Goal: Complete application form

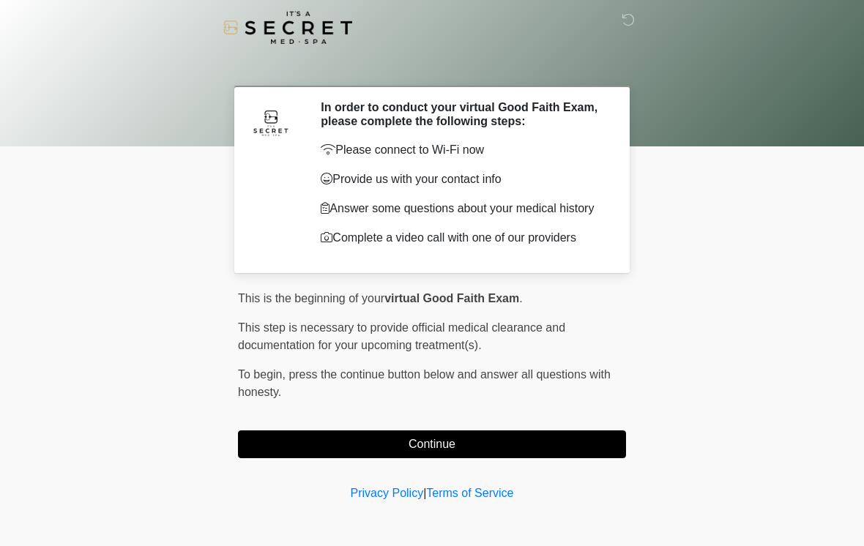
click at [572, 453] on button "Continue" at bounding box center [432, 445] width 388 height 28
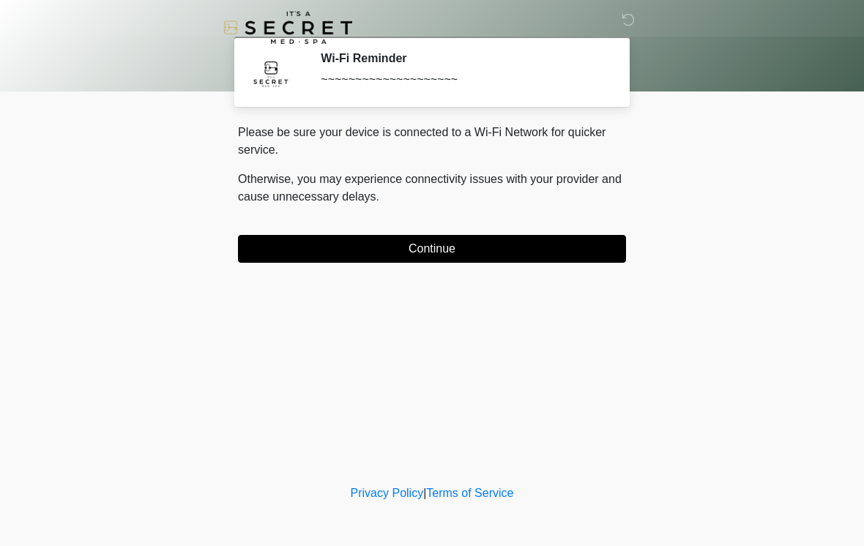
click at [574, 246] on button "Continue" at bounding box center [432, 249] width 388 height 28
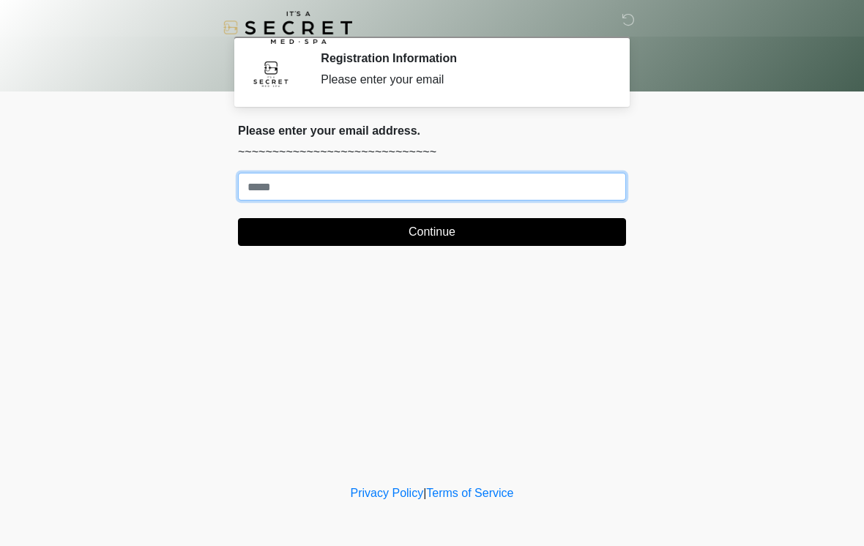
click at [417, 186] on input "Where should we email your treatment plan?" at bounding box center [432, 187] width 388 height 28
type input "**********"
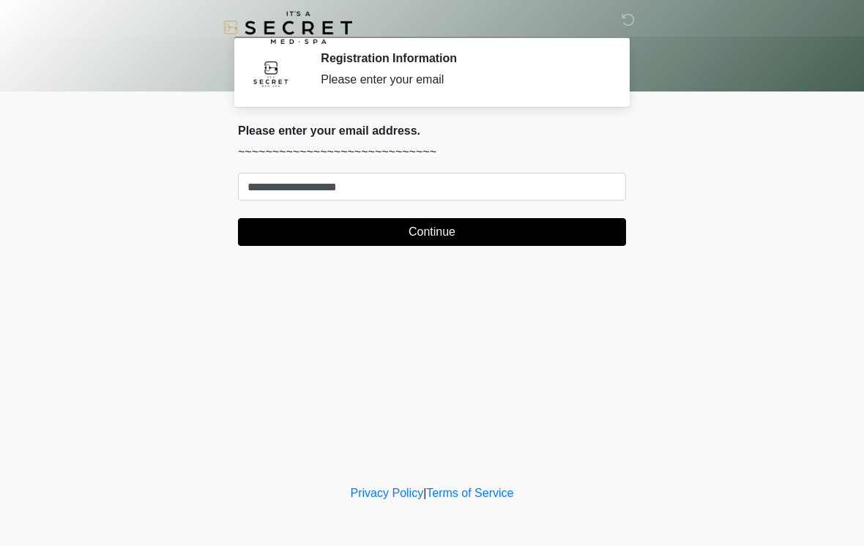
click at [503, 231] on button "Continue" at bounding box center [432, 232] width 388 height 28
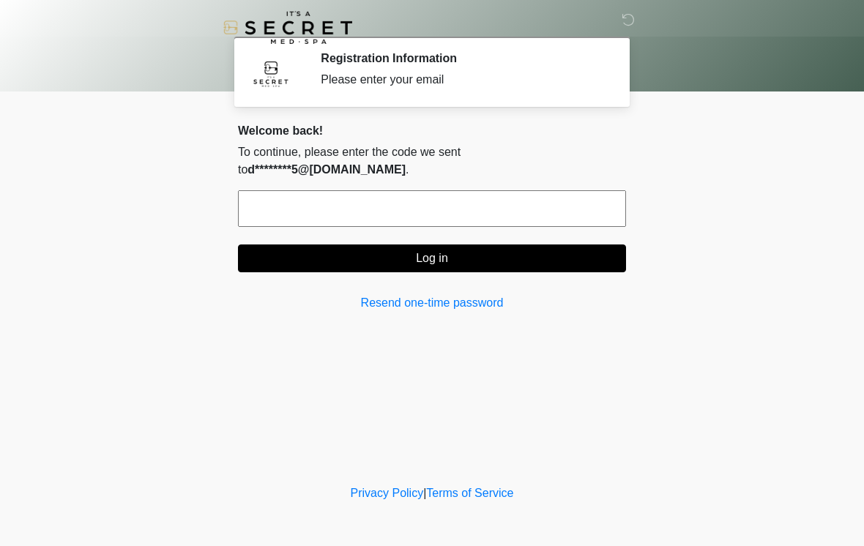
click at [512, 193] on input "text" at bounding box center [432, 208] width 388 height 37
type input "******"
click at [534, 245] on button "Log in" at bounding box center [432, 259] width 388 height 28
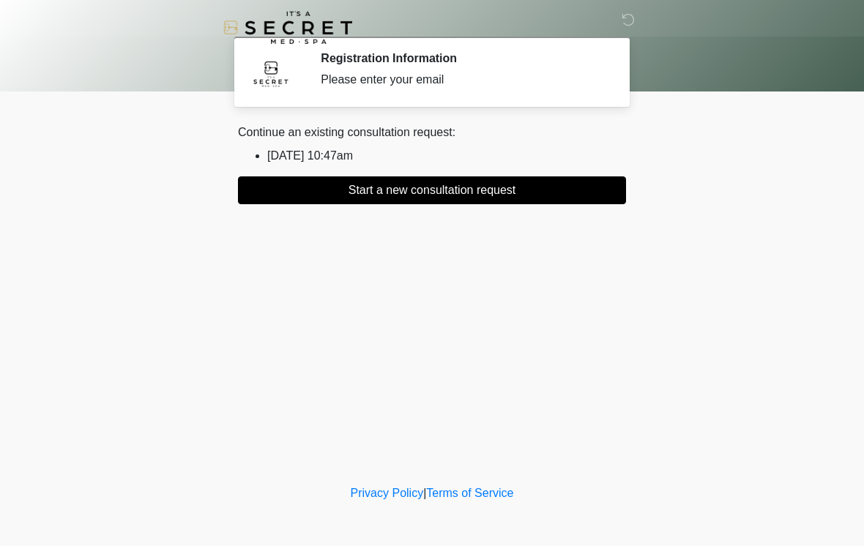
click at [485, 189] on button "Start a new consultation request" at bounding box center [432, 191] width 388 height 28
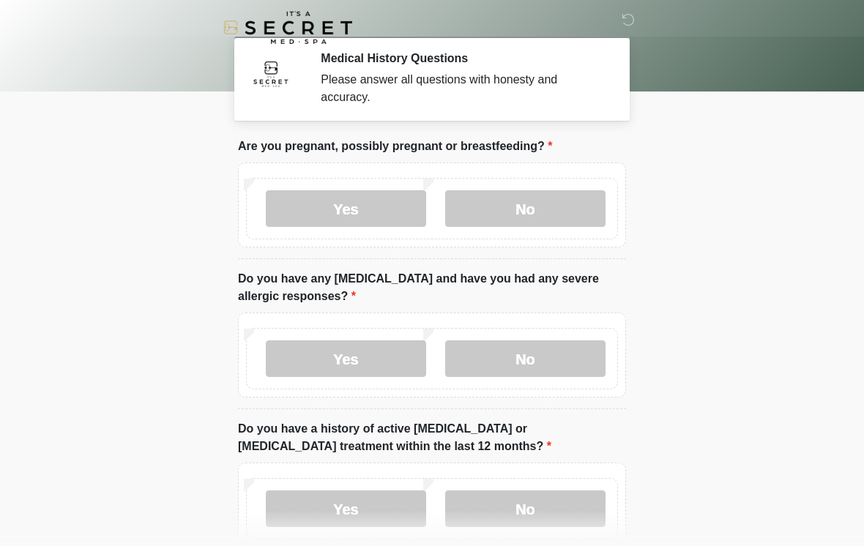
click at [51, 541] on body "‎ ‎ Medical History Questions Please answer all questions with honesty and accu…" at bounding box center [432, 273] width 864 height 546
click at [561, 218] on label "No" at bounding box center [525, 208] width 160 height 37
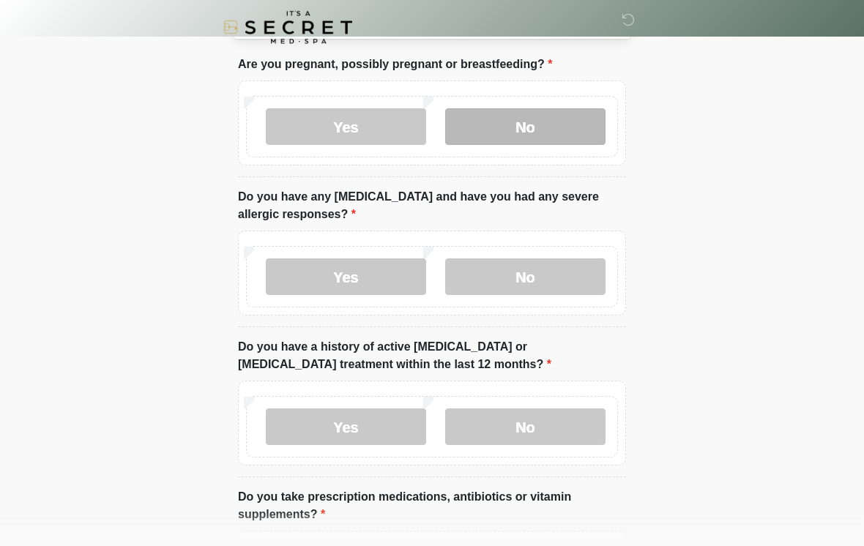
scroll to position [82, 0]
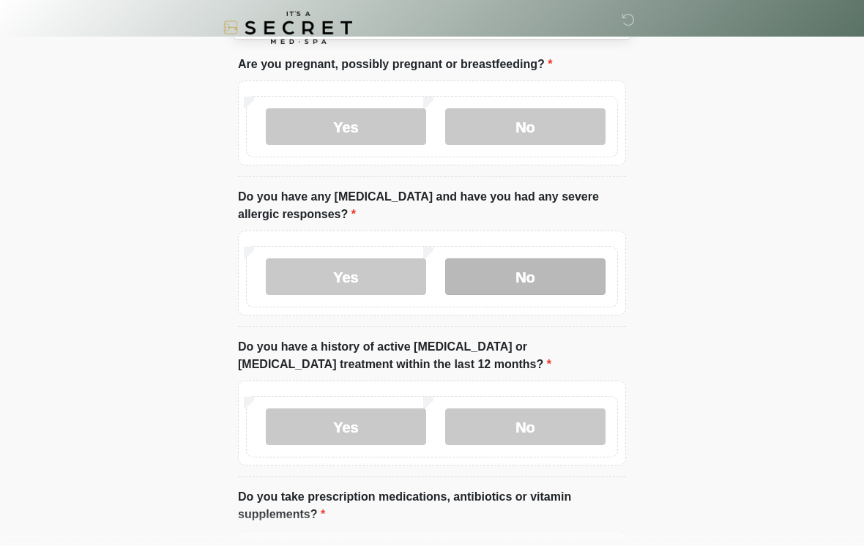
click at [559, 265] on label "No" at bounding box center [525, 277] width 160 height 37
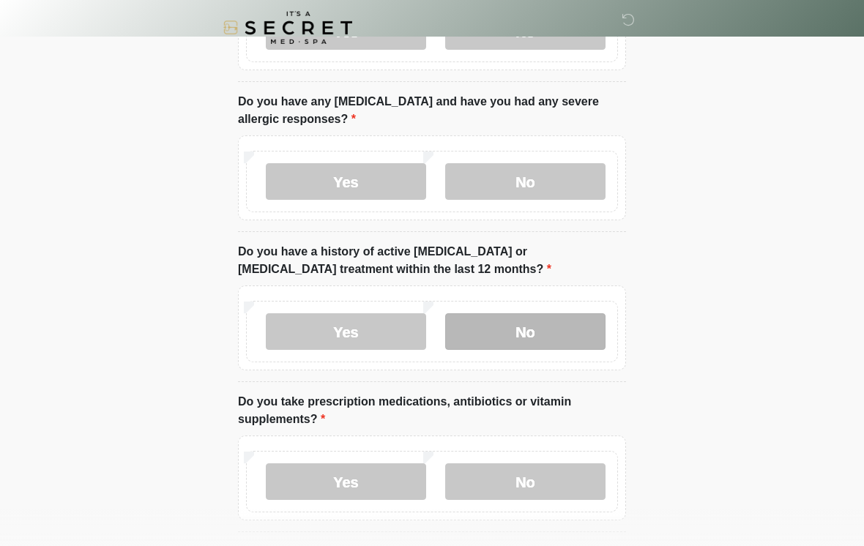
click at [542, 331] on label "No" at bounding box center [525, 331] width 160 height 37
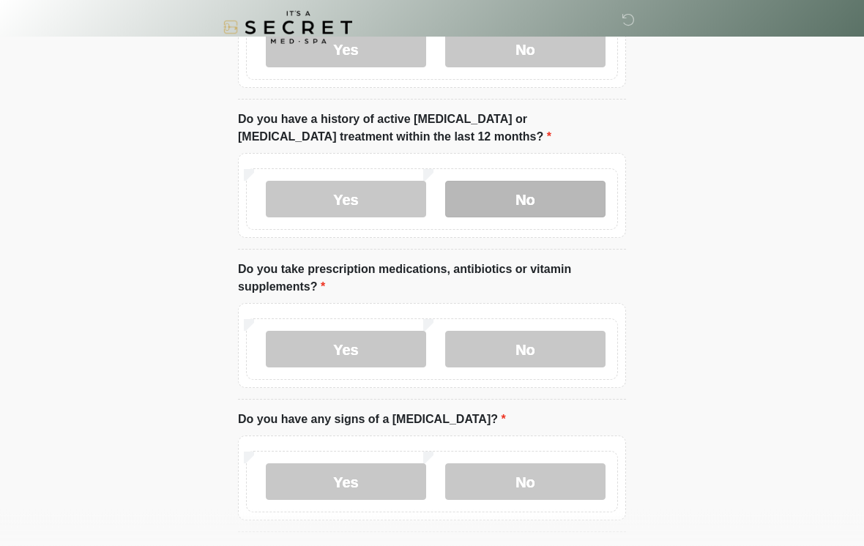
scroll to position [322, 0]
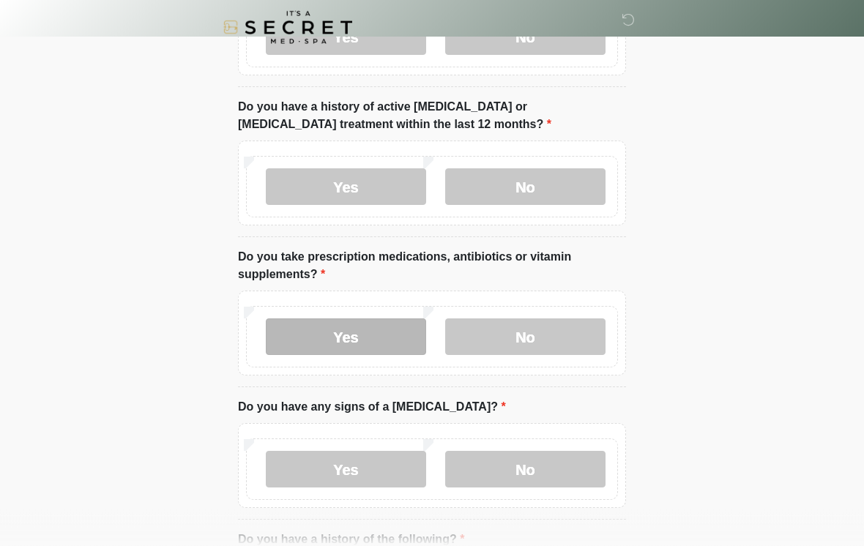
click at [357, 337] on label "Yes" at bounding box center [346, 337] width 160 height 37
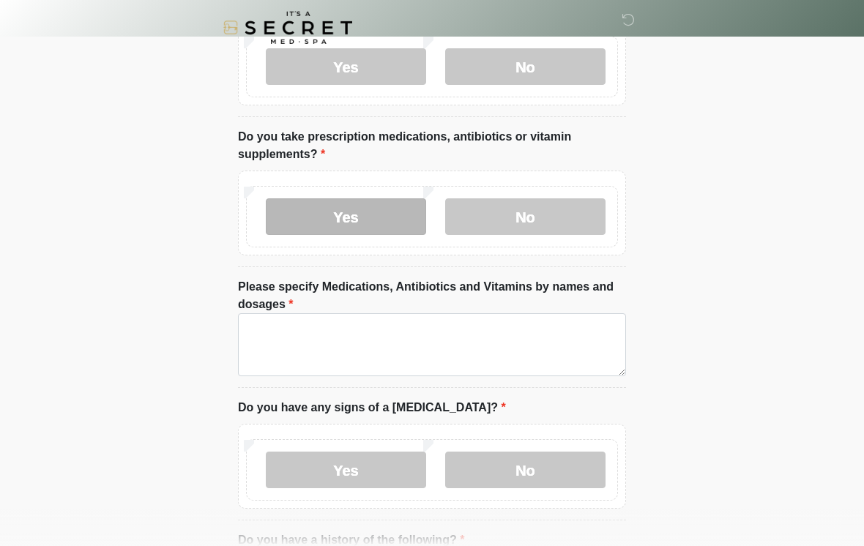
scroll to position [446, 0]
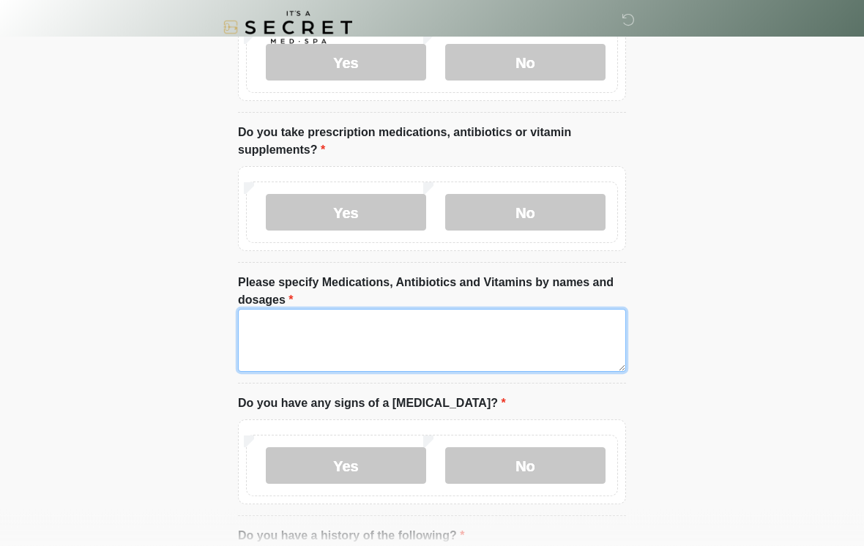
click at [409, 336] on textarea "Please specify Medications, Antibiotics and Vitamins by names and dosages" at bounding box center [432, 341] width 388 height 63
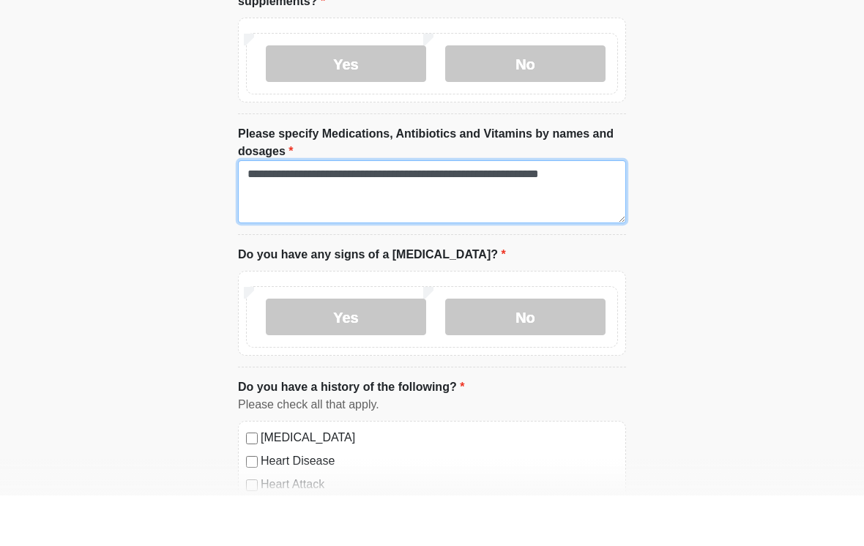
scroll to position [547, 0]
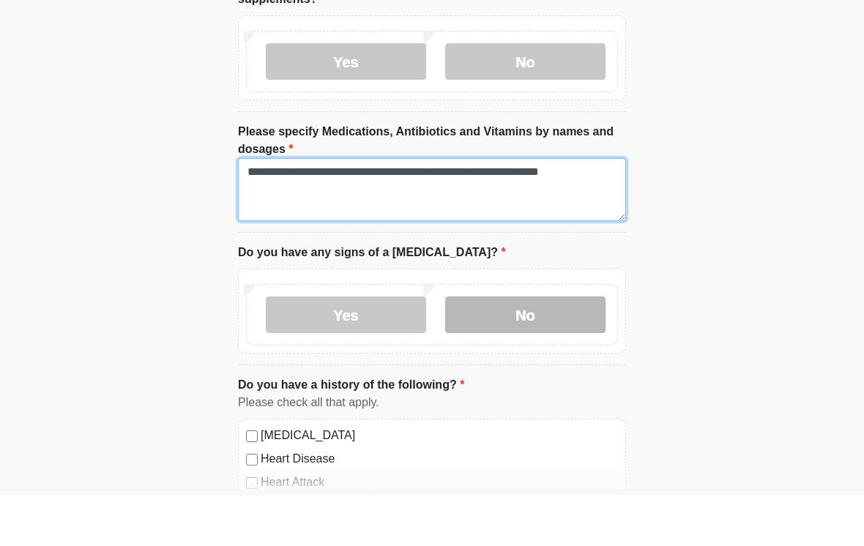
type textarea "**********"
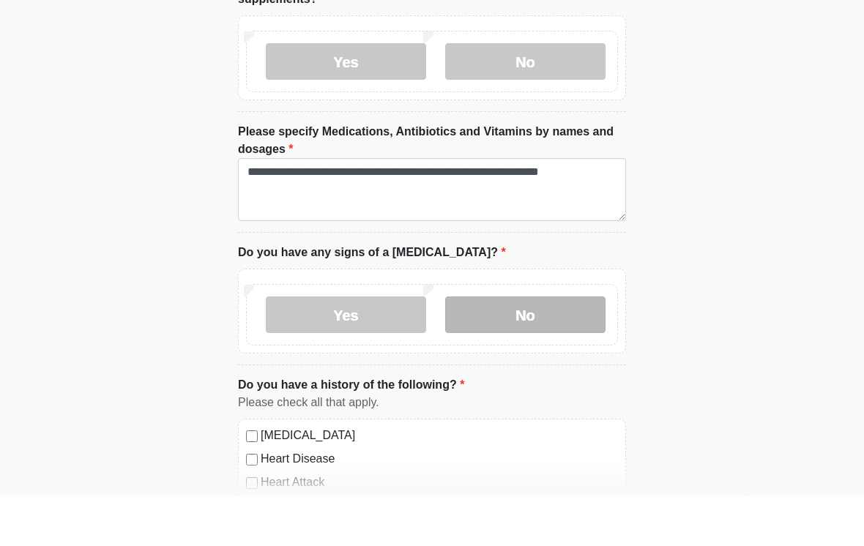
click at [561, 347] on label "No" at bounding box center [525, 365] width 160 height 37
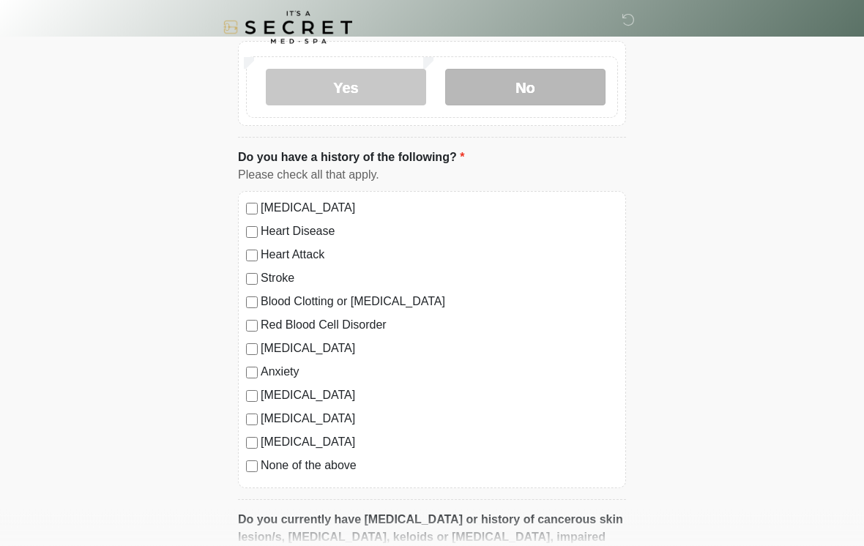
scroll to position [825, 0]
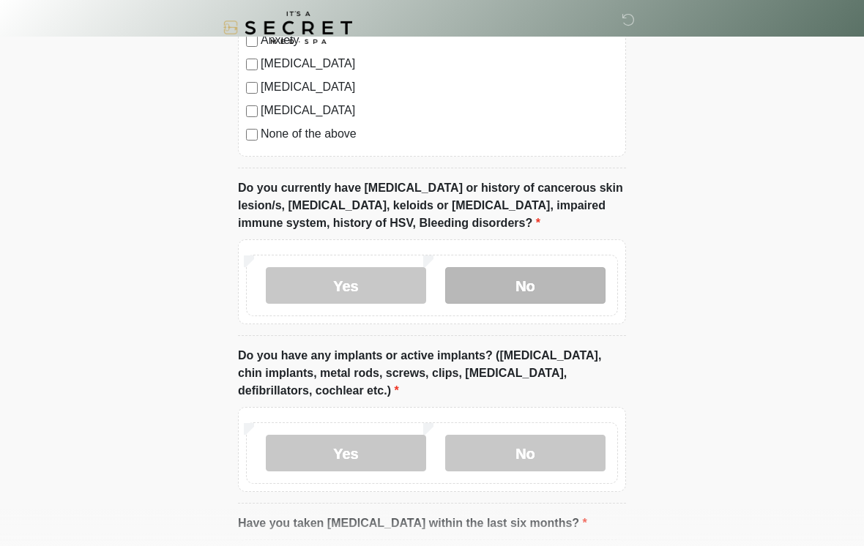
click at [557, 280] on label "No" at bounding box center [525, 285] width 160 height 37
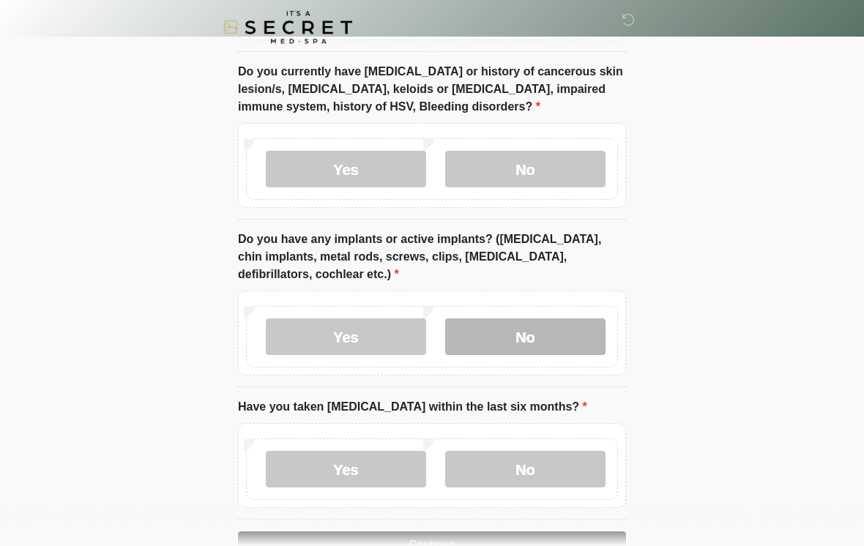
click at [541, 335] on label "No" at bounding box center [525, 337] width 160 height 37
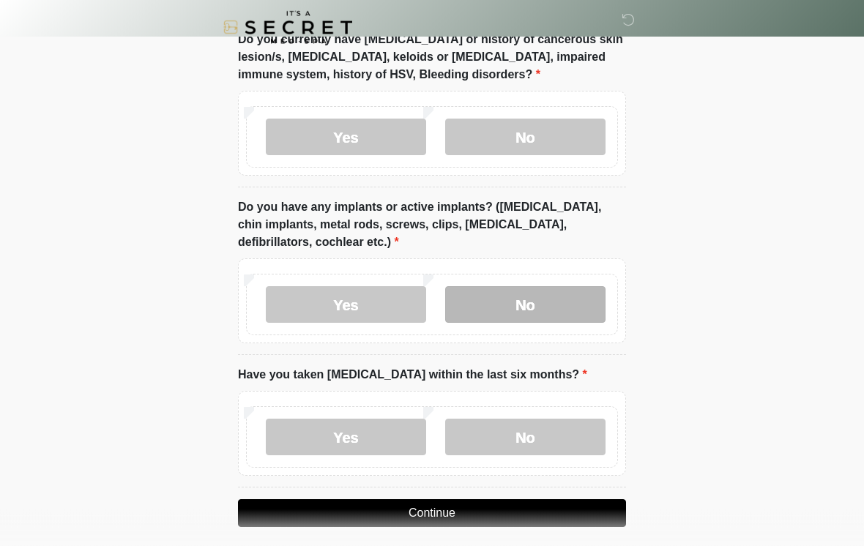
scroll to position [1340, 0]
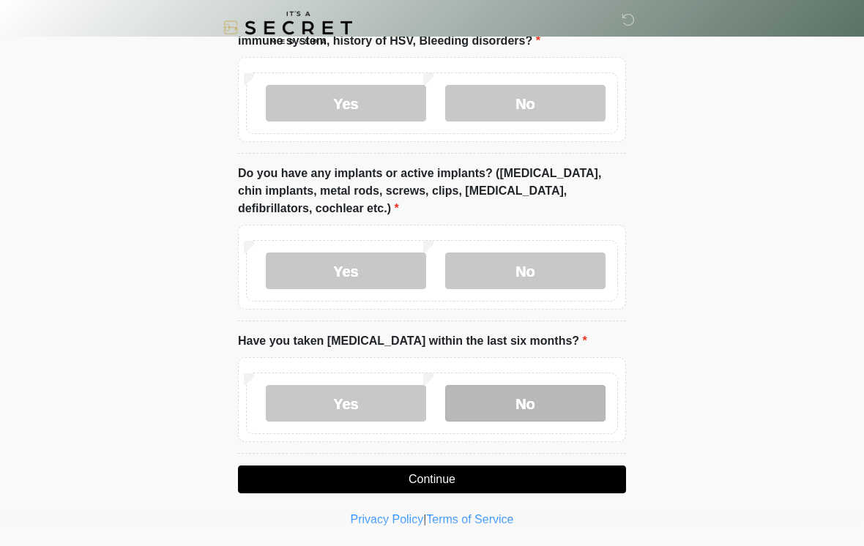
click at [537, 406] on label "No" at bounding box center [525, 403] width 160 height 37
click at [517, 477] on button "Continue" at bounding box center [432, 480] width 388 height 28
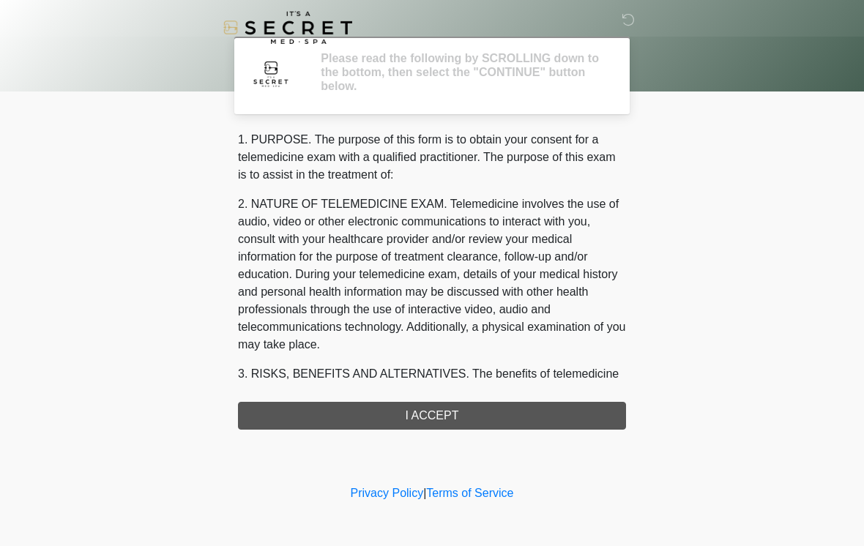
scroll to position [0, 0]
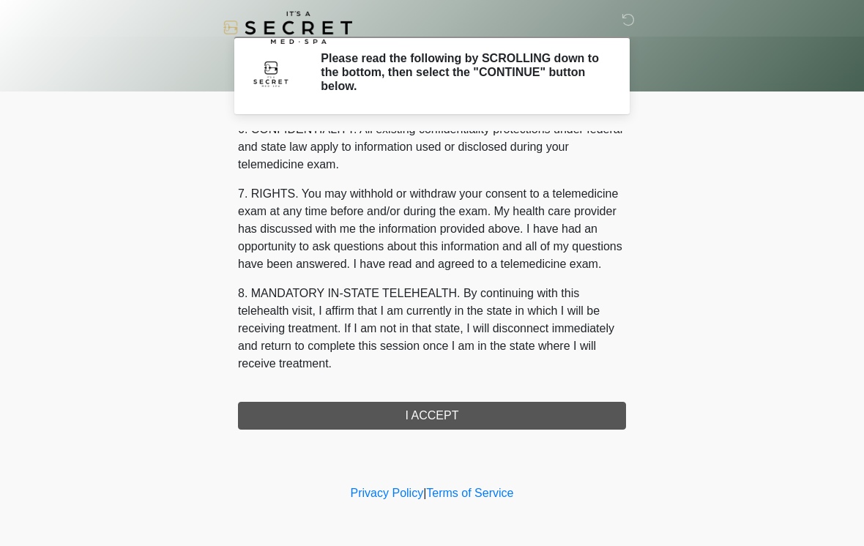
click at [470, 417] on button "I ACCEPT" at bounding box center [432, 416] width 388 height 28
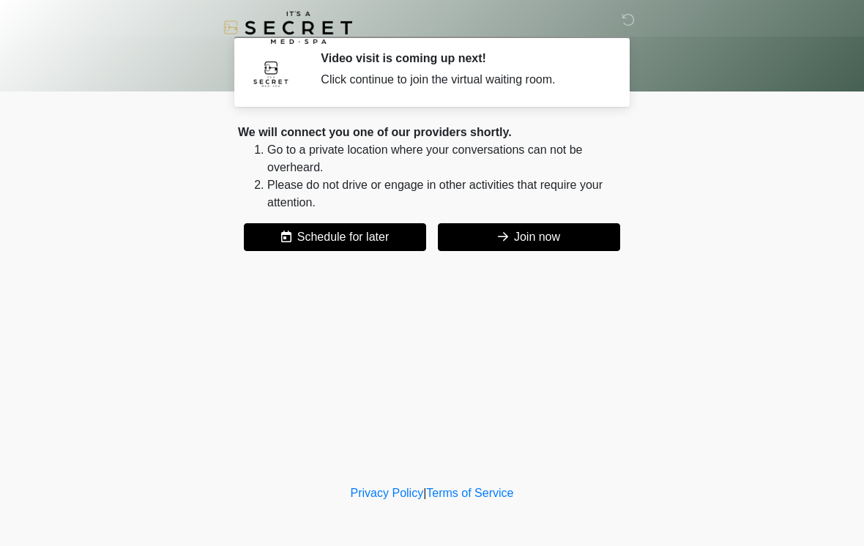
click at [521, 239] on button "Join now" at bounding box center [529, 237] width 182 height 28
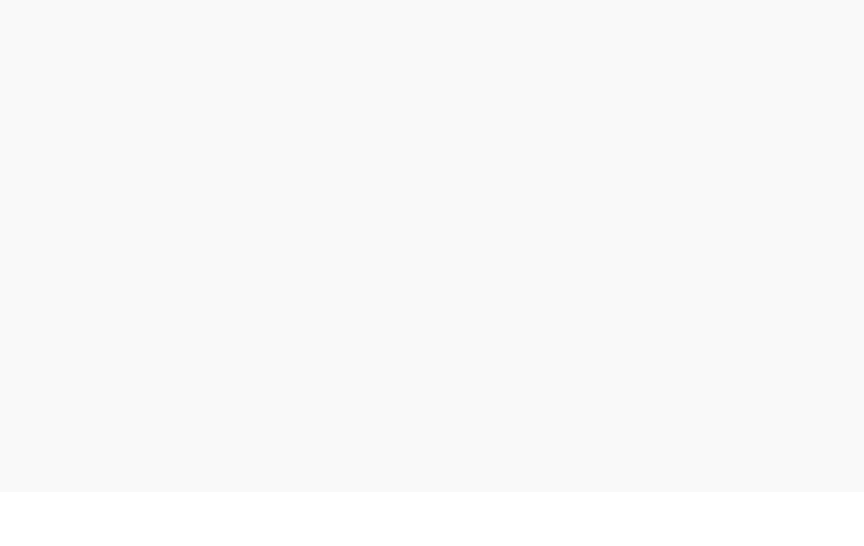
scroll to position [4, 0]
